Goal: Contribute content: Contribute content

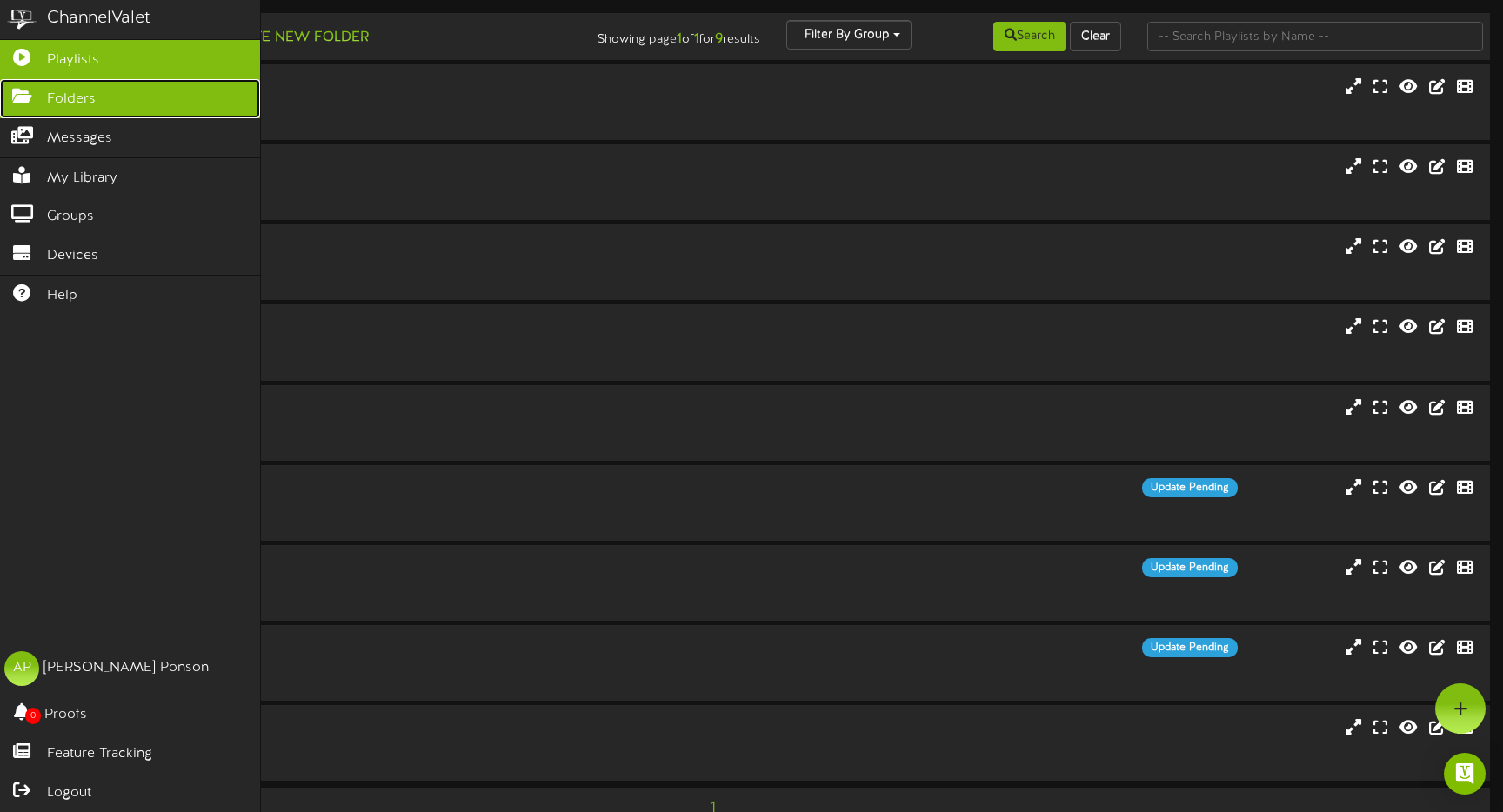
click at [36, 107] on link "Folders" at bounding box center [130, 98] width 260 height 39
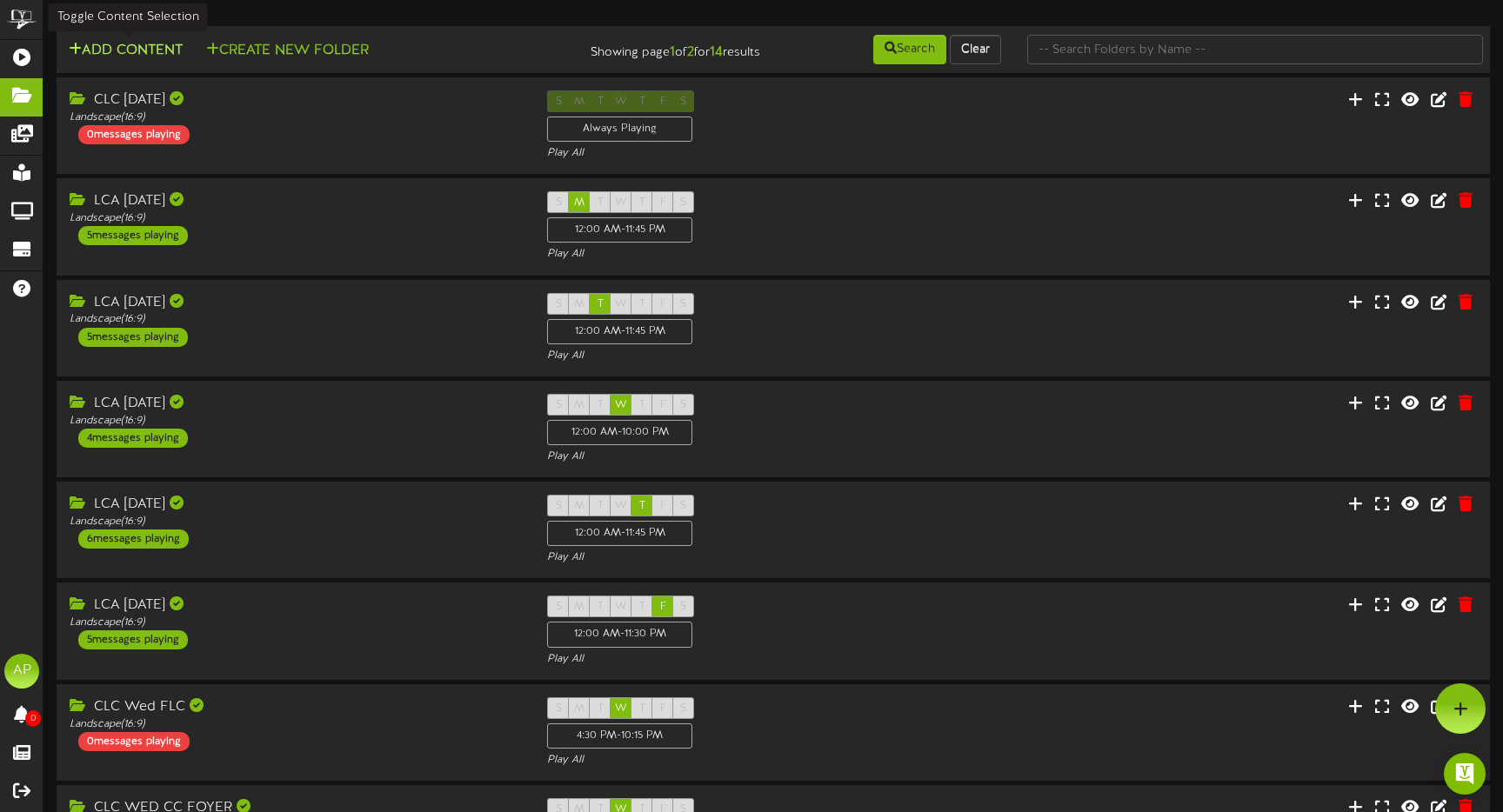
click at [138, 44] on button "Add Content" at bounding box center [126, 51] width 124 height 22
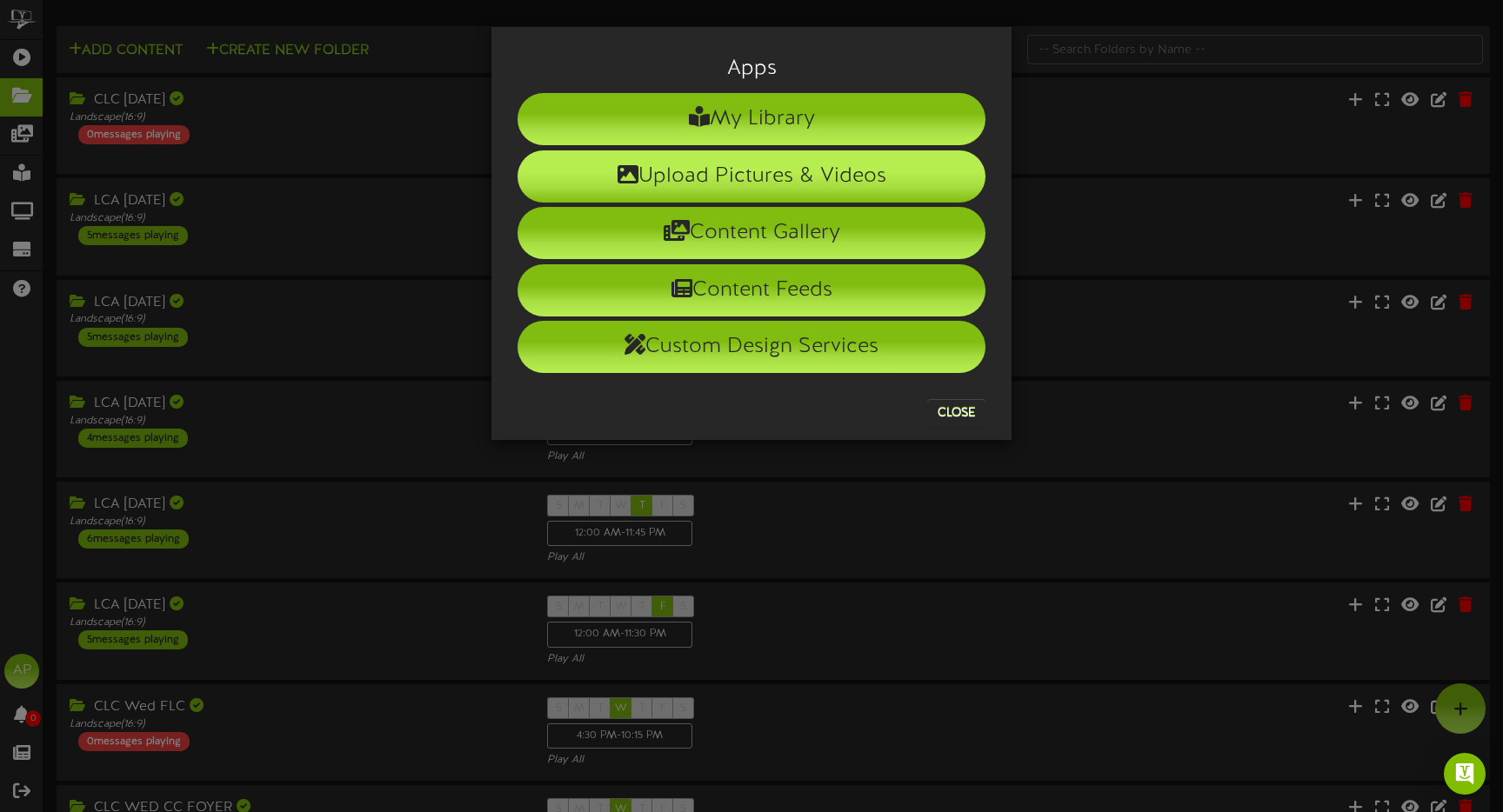
click at [717, 182] on li "Upload Pictures & Videos" at bounding box center [751, 176] width 468 height 52
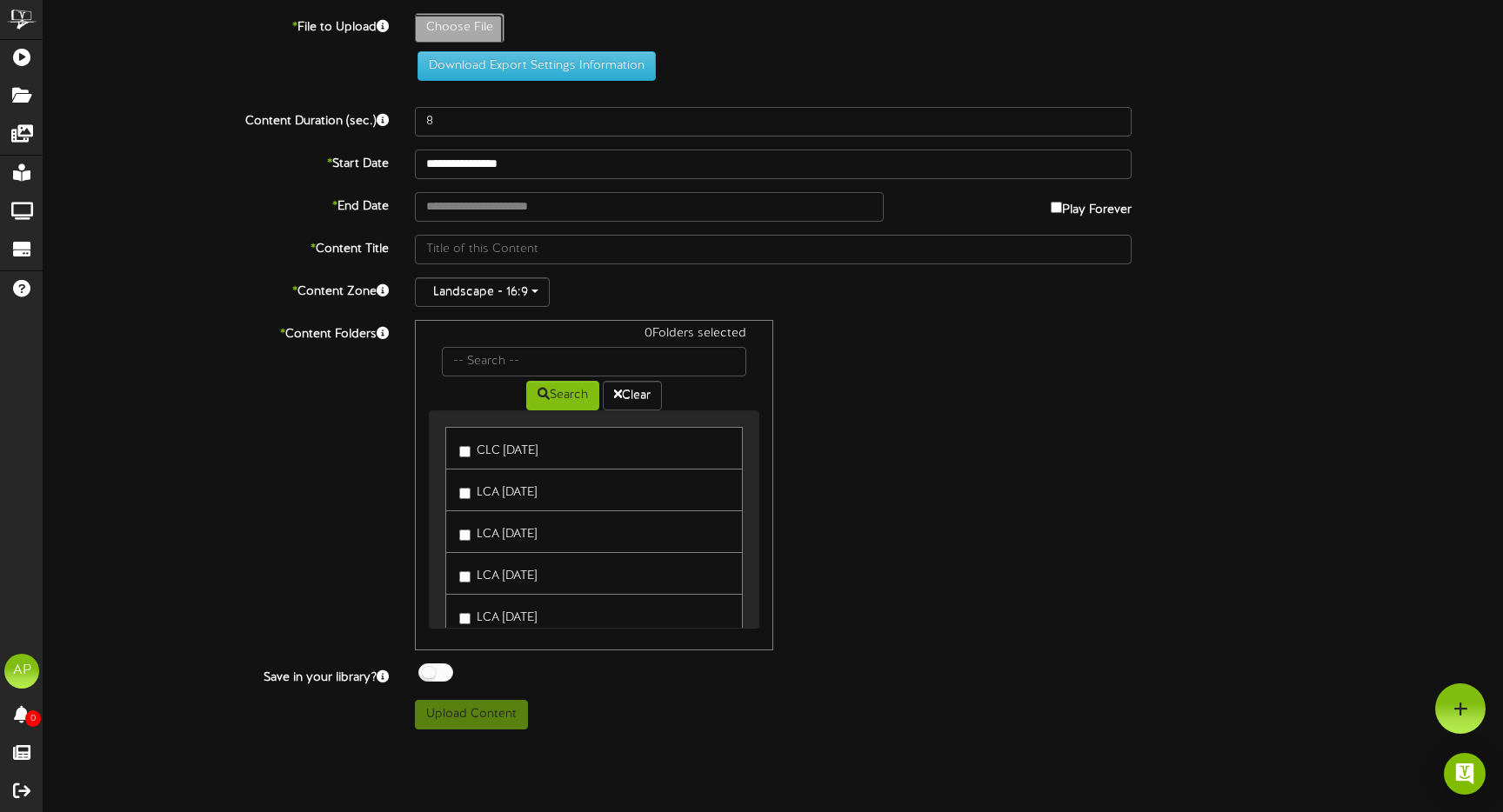
type input "**********"
type input "IMG_8075"
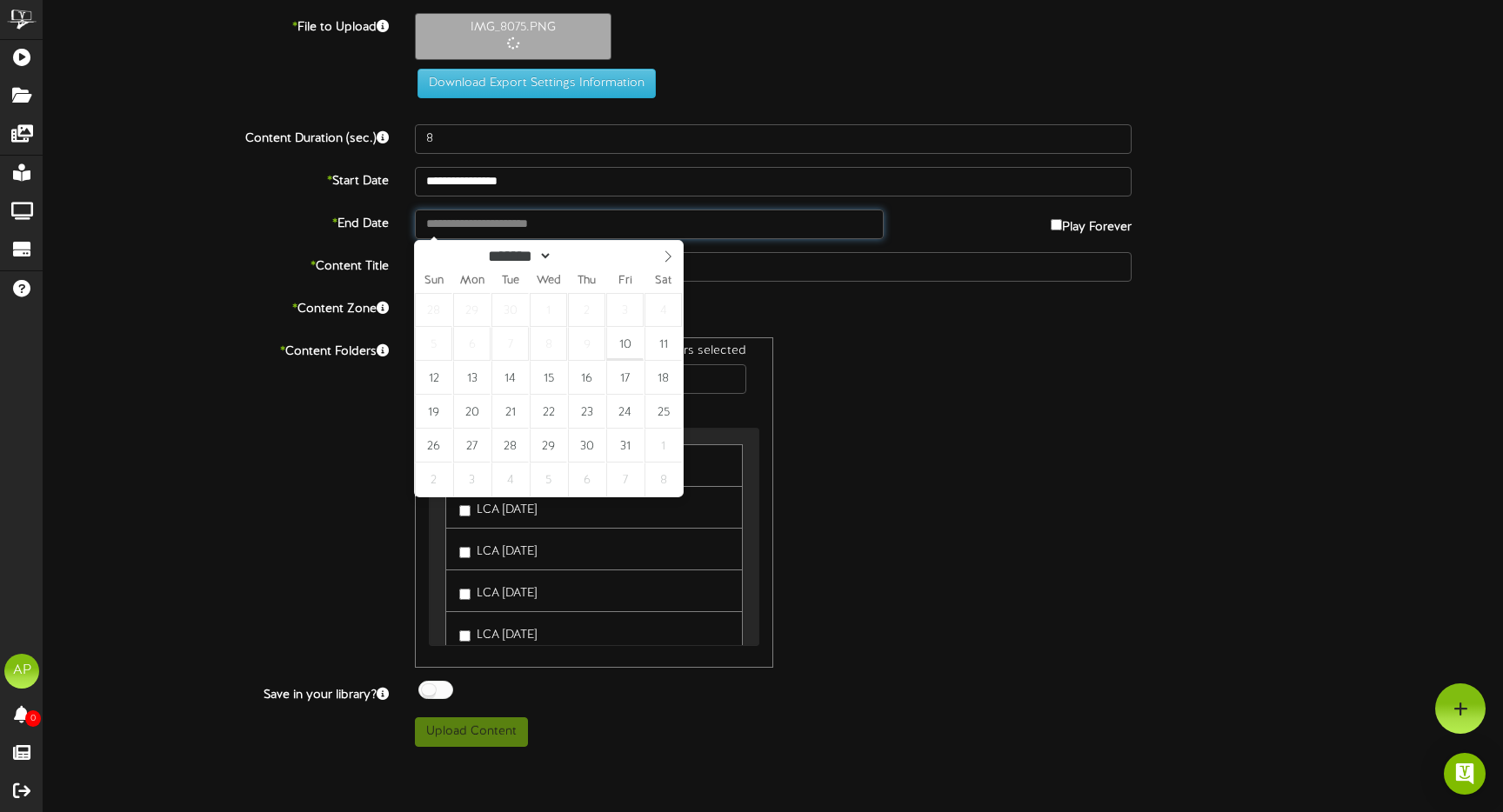
click at [447, 224] on input "text" at bounding box center [649, 224] width 469 height 30
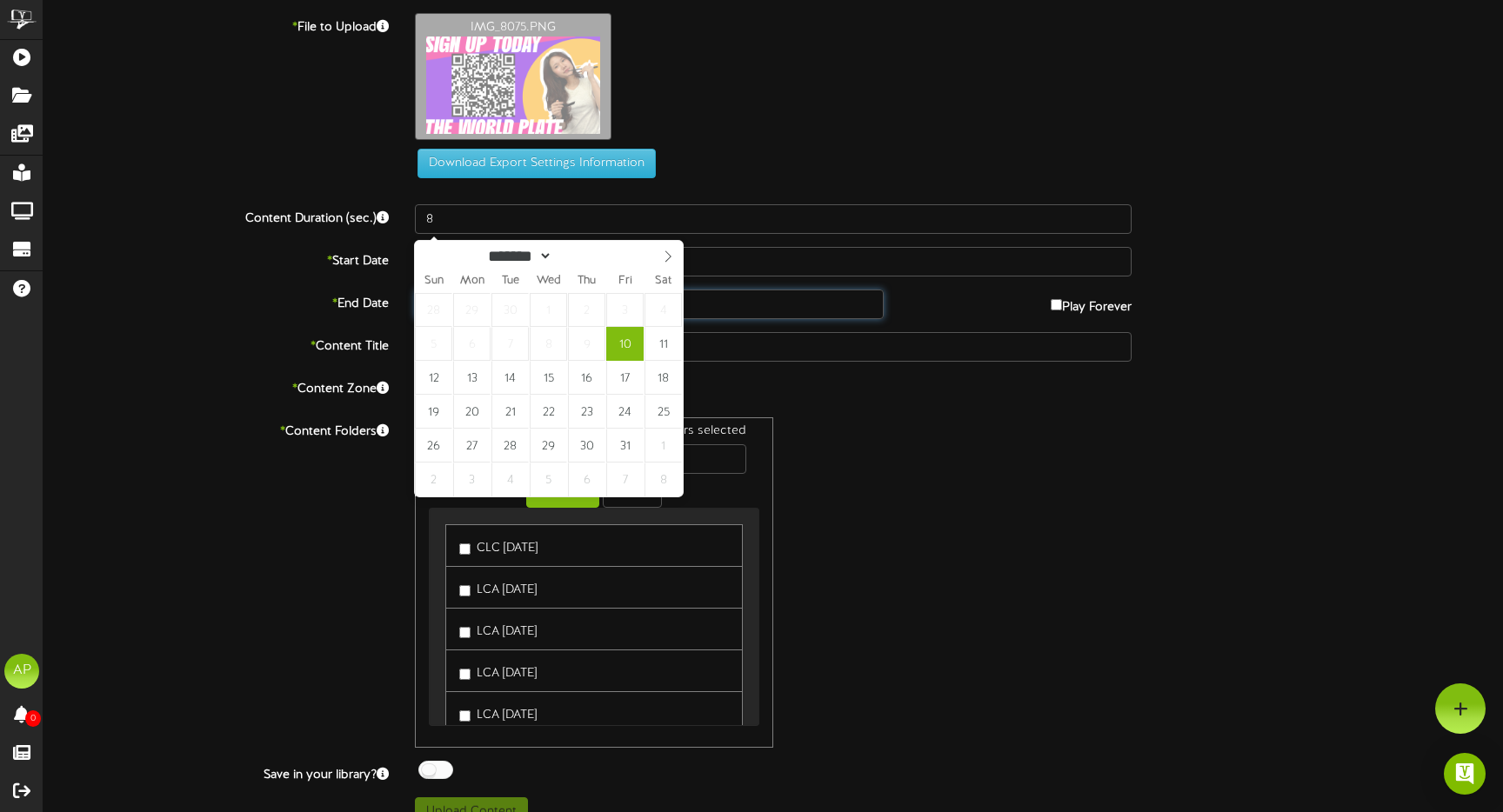
type input "**********"
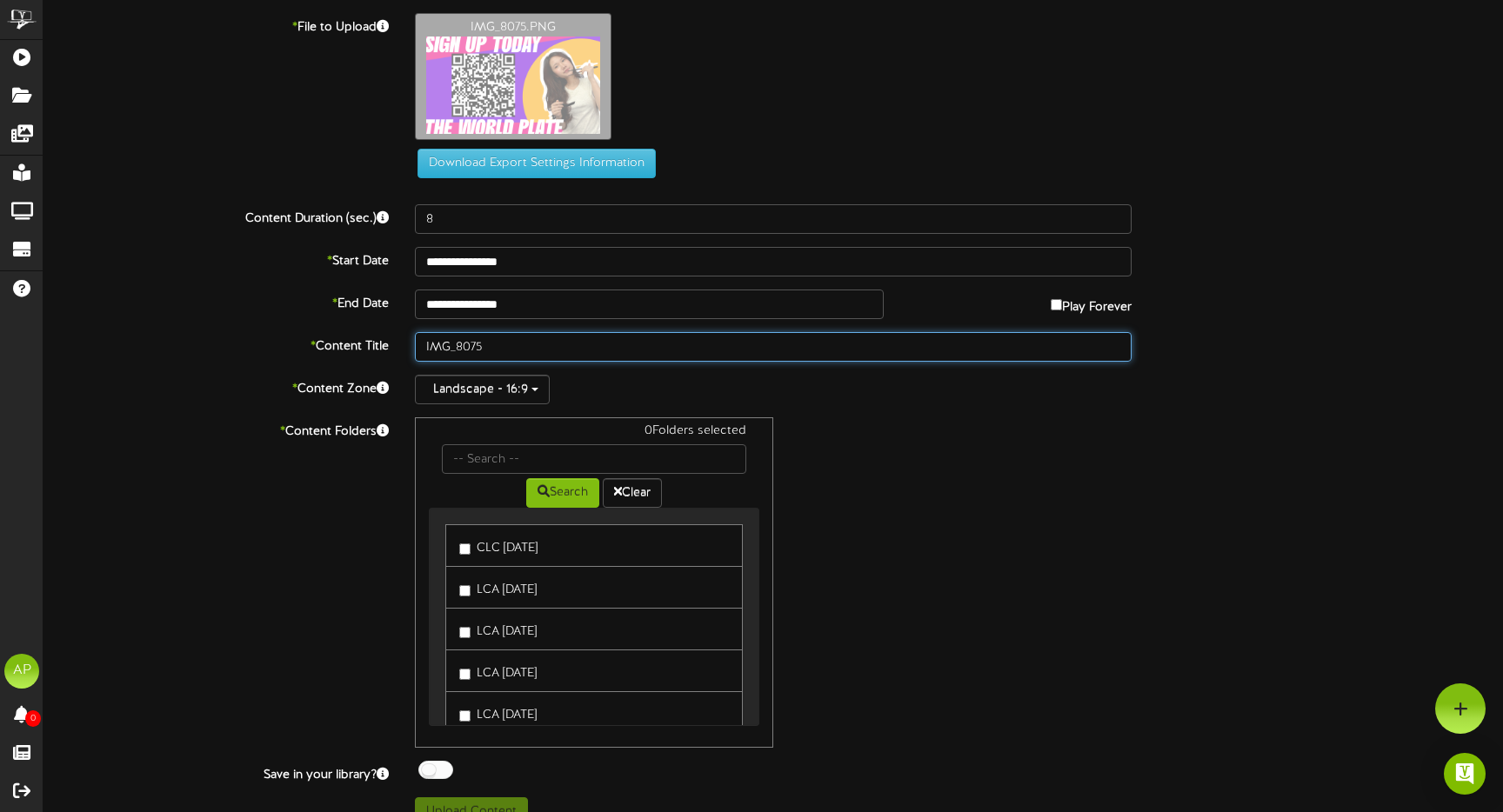
click at [446, 343] on input "IMG_8075" at bounding box center [773, 347] width 717 height 30
type input "The World Plate"
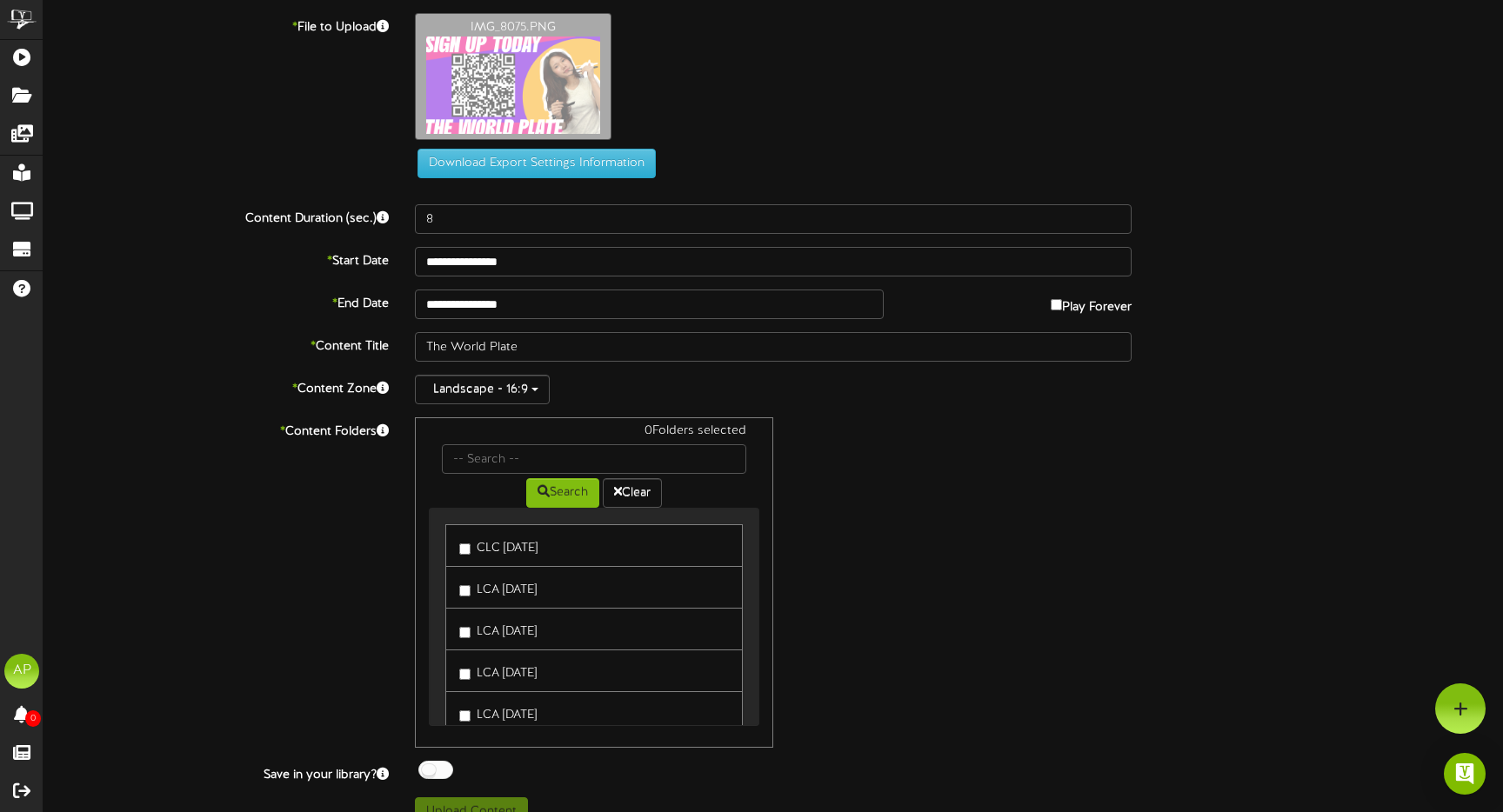
click at [494, 587] on label "LCA [DATE]" at bounding box center [498, 588] width 78 height 24
click at [492, 631] on label "LCA [DATE]" at bounding box center [498, 629] width 78 height 24
click at [495, 671] on label "LCA [DATE]" at bounding box center [498, 671] width 78 height 24
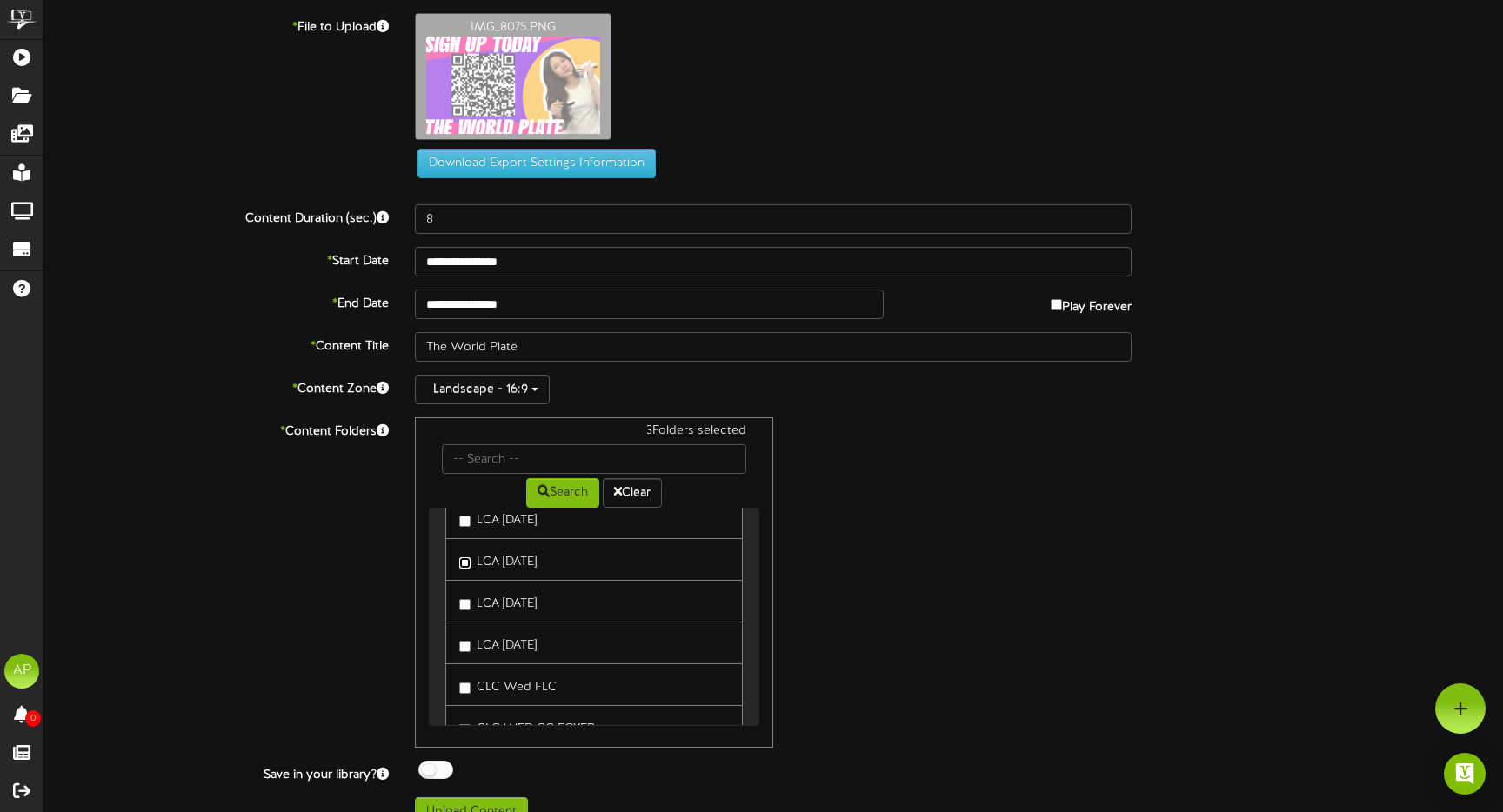
scroll to position [126, 0]
click at [494, 591] on label "LCA [DATE]" at bounding box center [498, 587] width 78 height 24
click at [497, 623] on label "LCA [DATE]" at bounding box center [498, 628] width 78 height 24
click at [490, 630] on label "LCA [DATE]" at bounding box center [498, 628] width 78 height 24
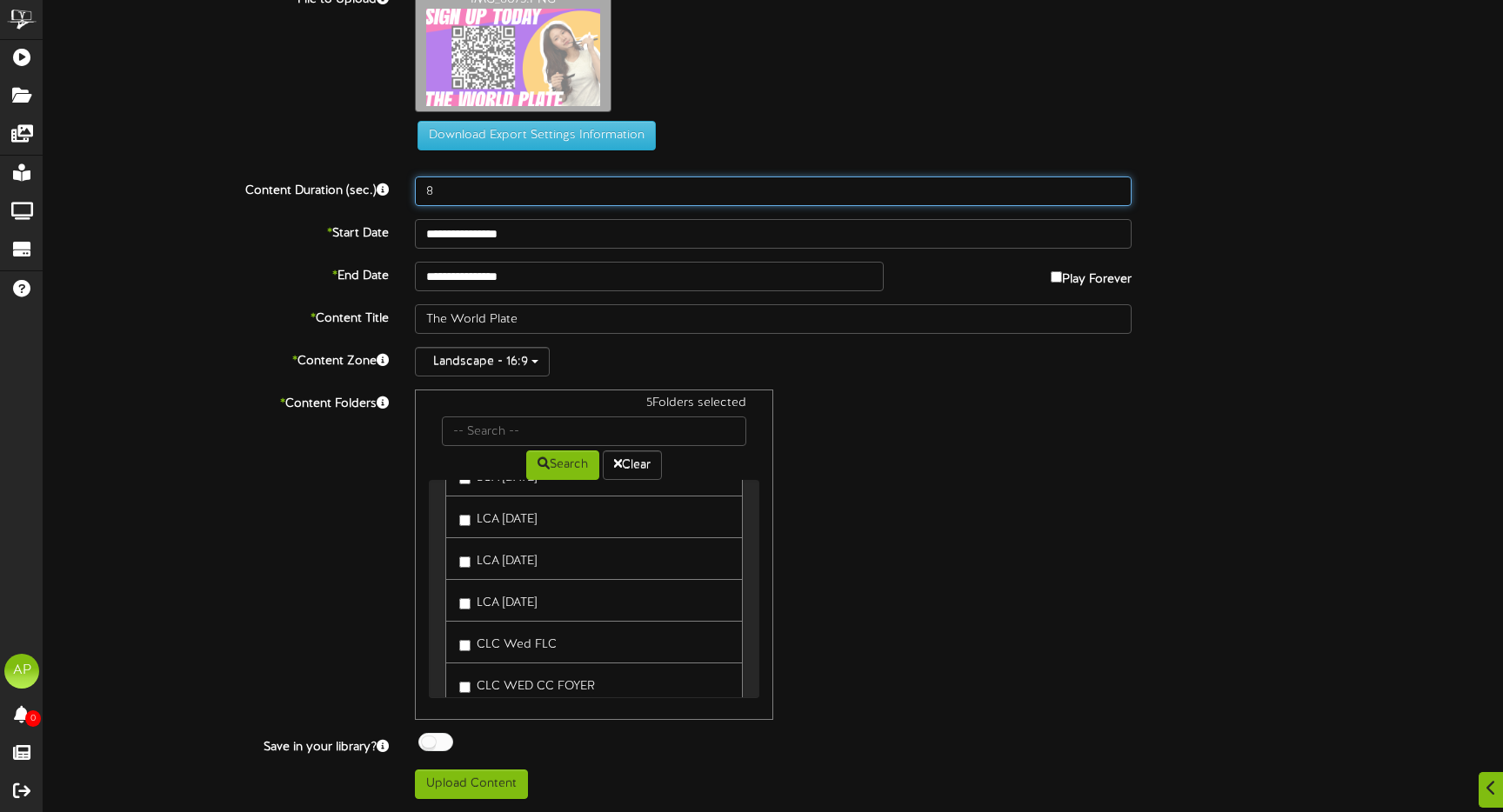
click at [482, 193] on input "8" at bounding box center [773, 191] width 717 height 30
type input "10"
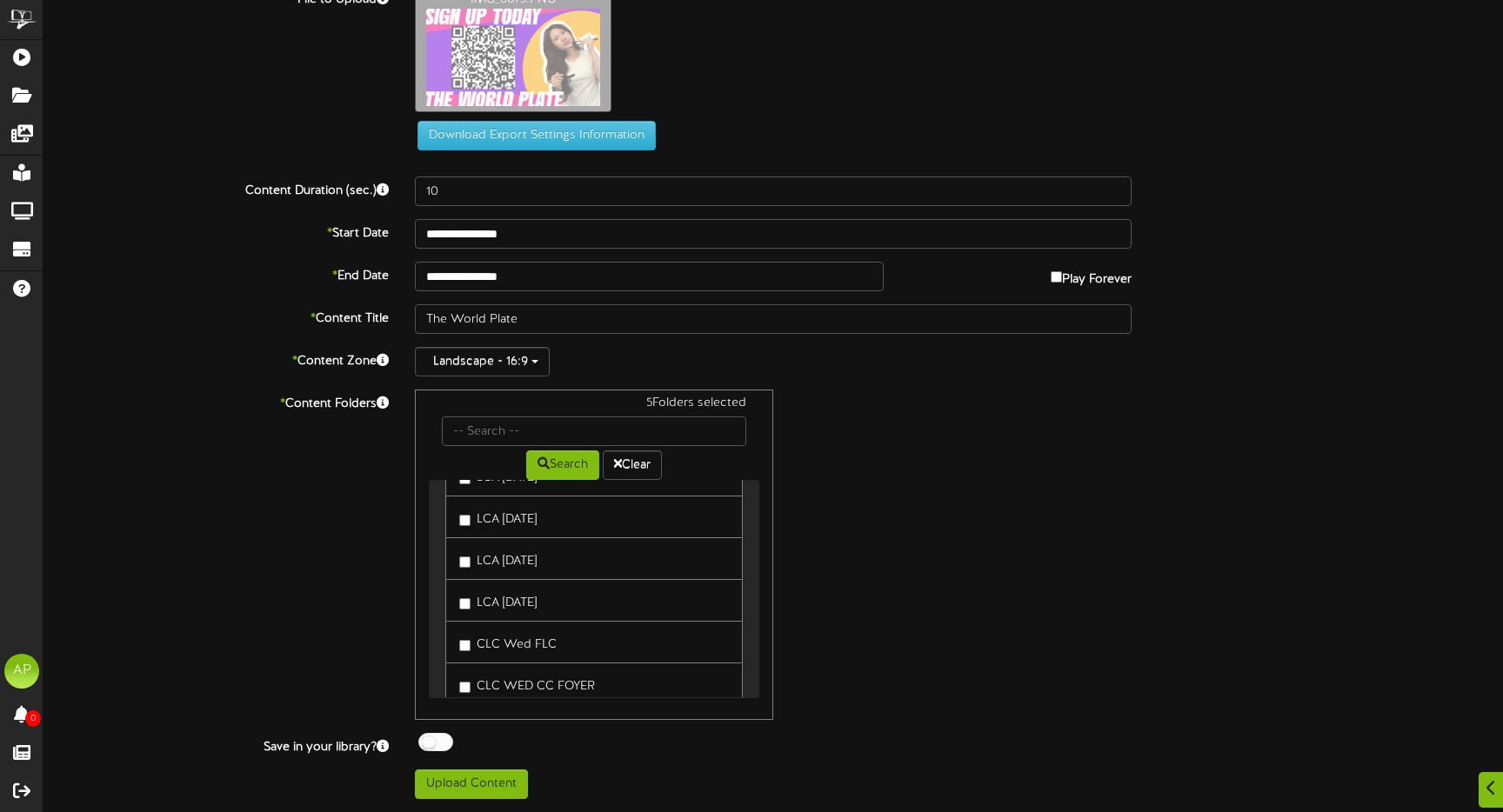
click at [852, 541] on div "5 Folders selected Search Clear CLC [DATE] LCA [DATE]" at bounding box center [773, 555] width 743 height 331
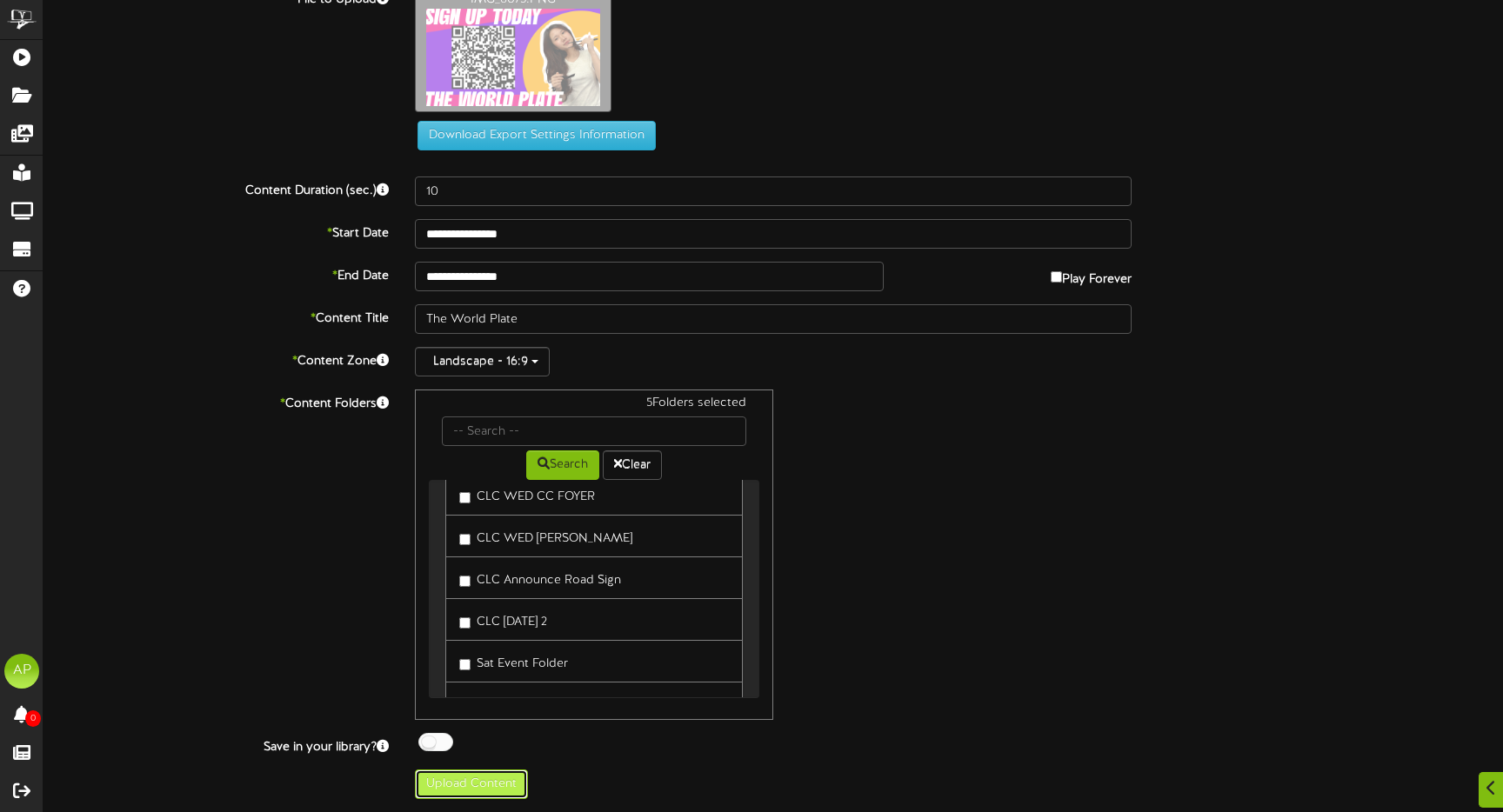
click at [488, 788] on button "Upload Content" at bounding box center [470, 784] width 113 height 30
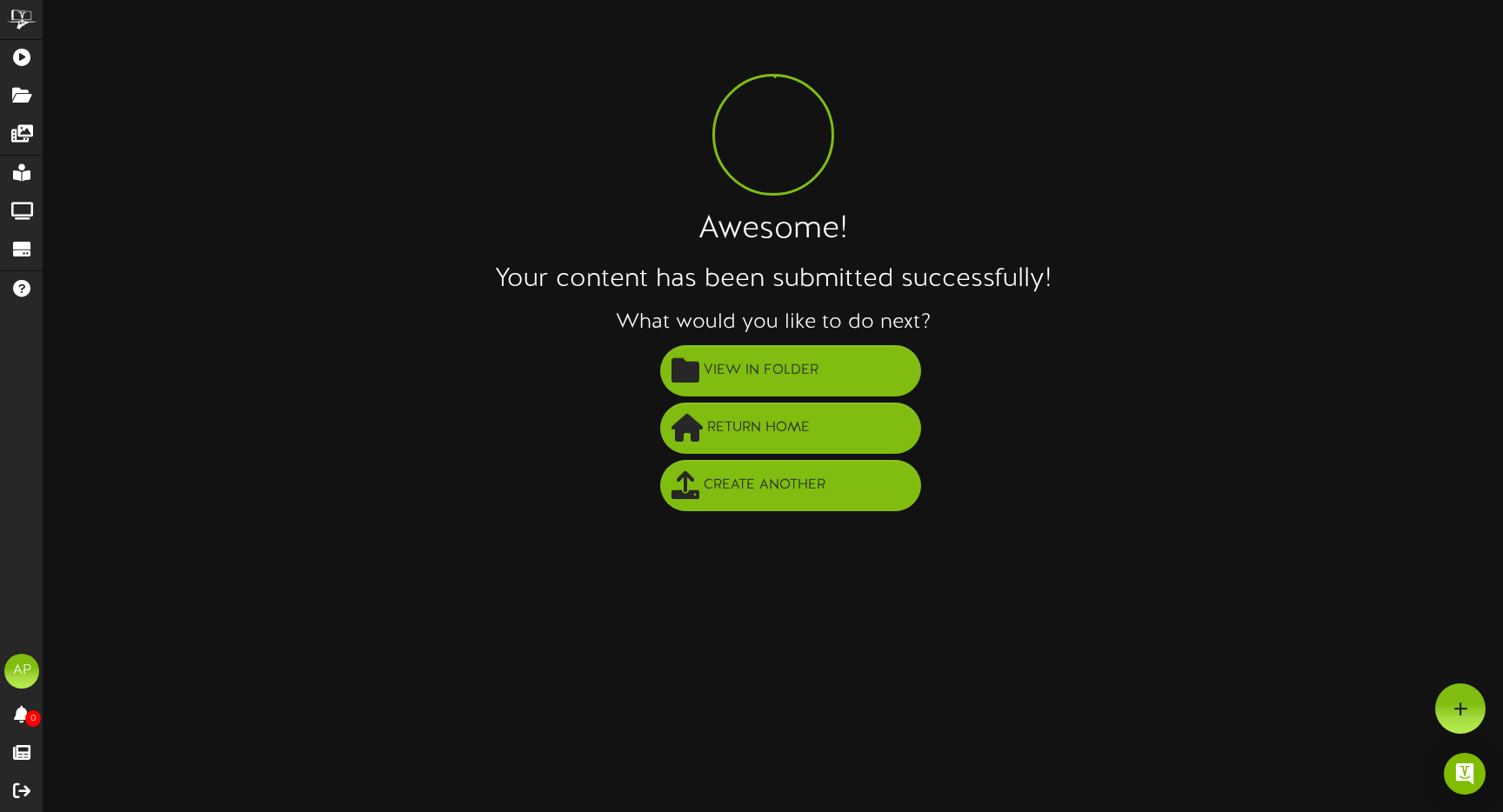
scroll to position [0, 0]
